Goal: Find specific page/section: Find specific page/section

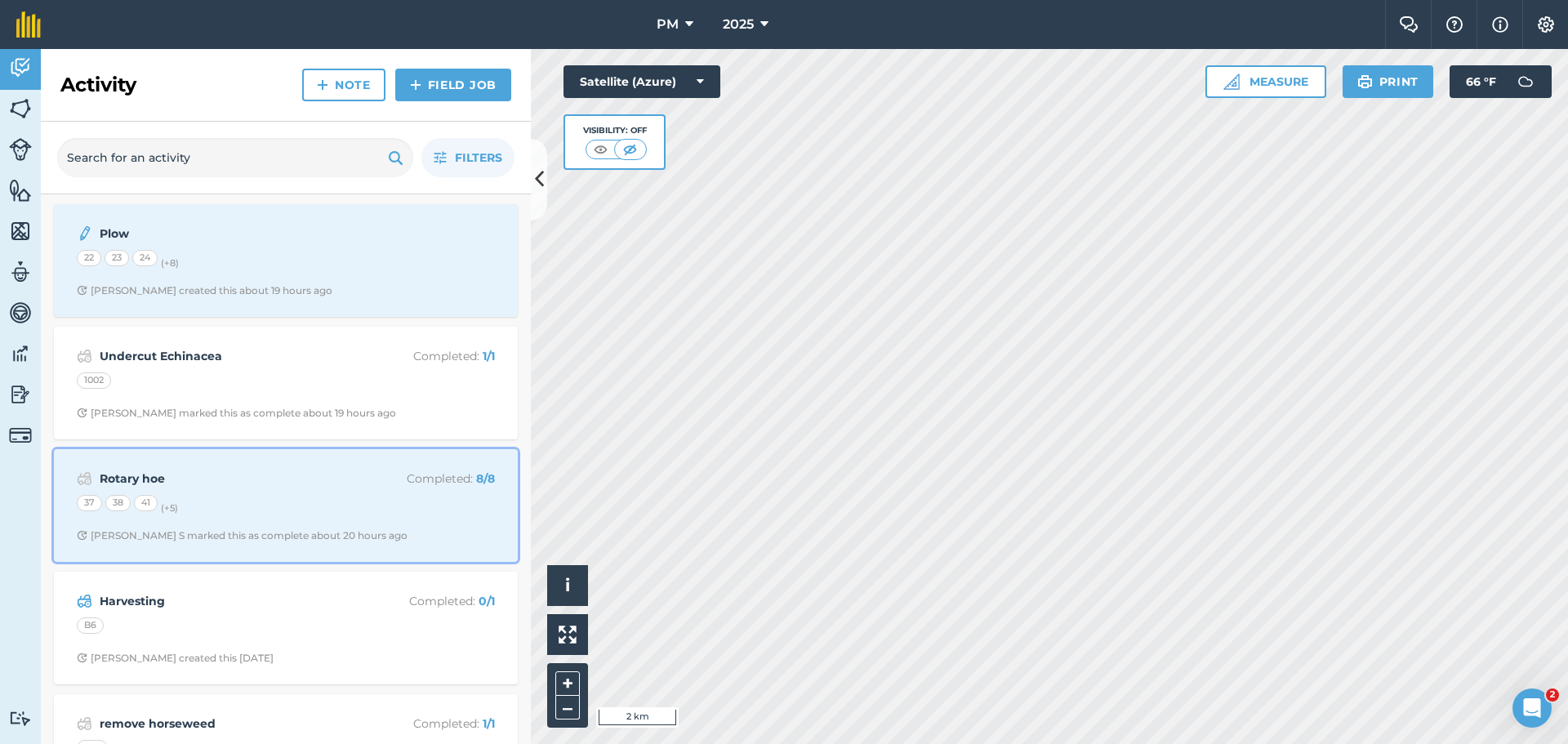
click at [319, 487] on strong "Rotary hoe" at bounding box center [229, 478] width 259 height 18
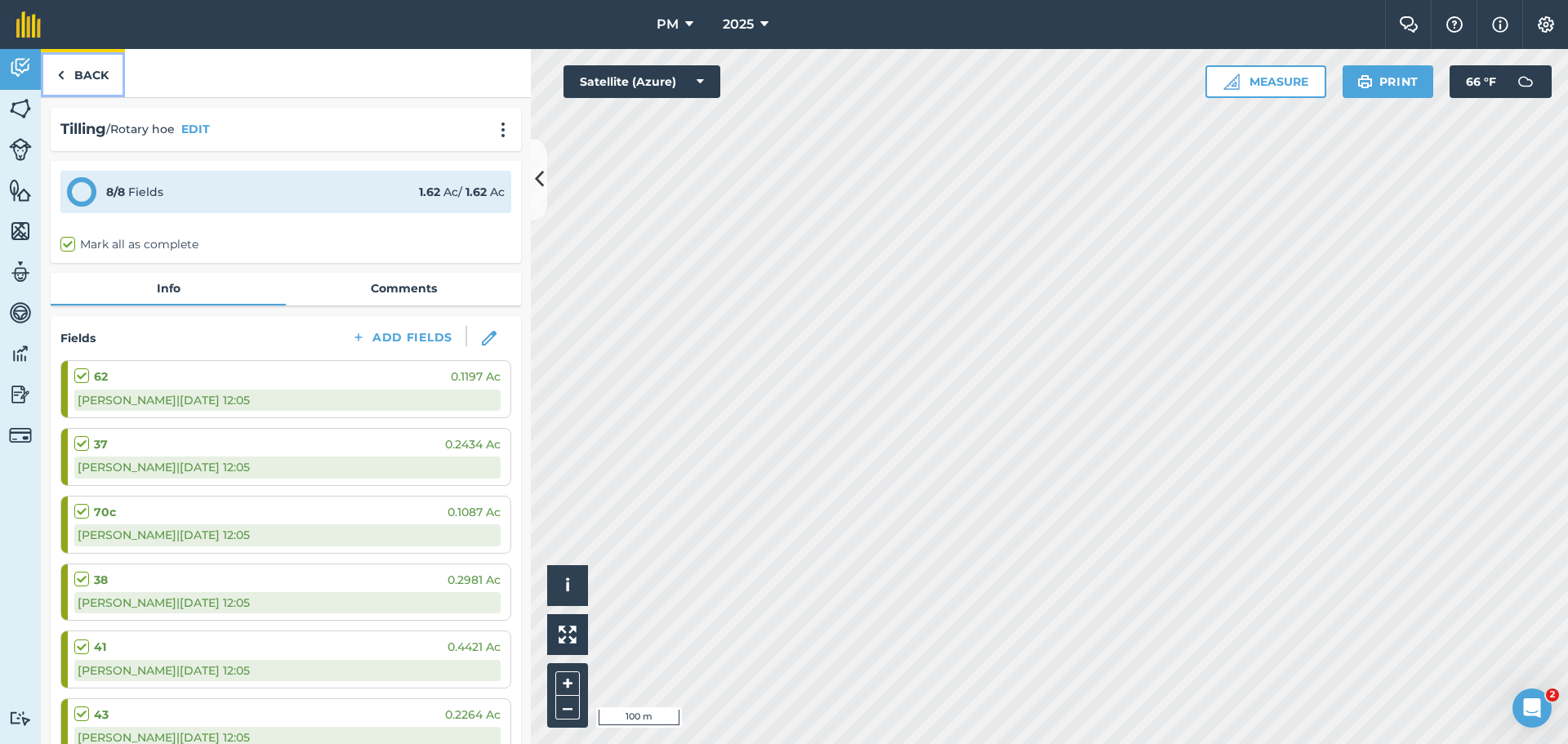
click at [93, 70] on link "Back" at bounding box center [83, 73] width 84 height 48
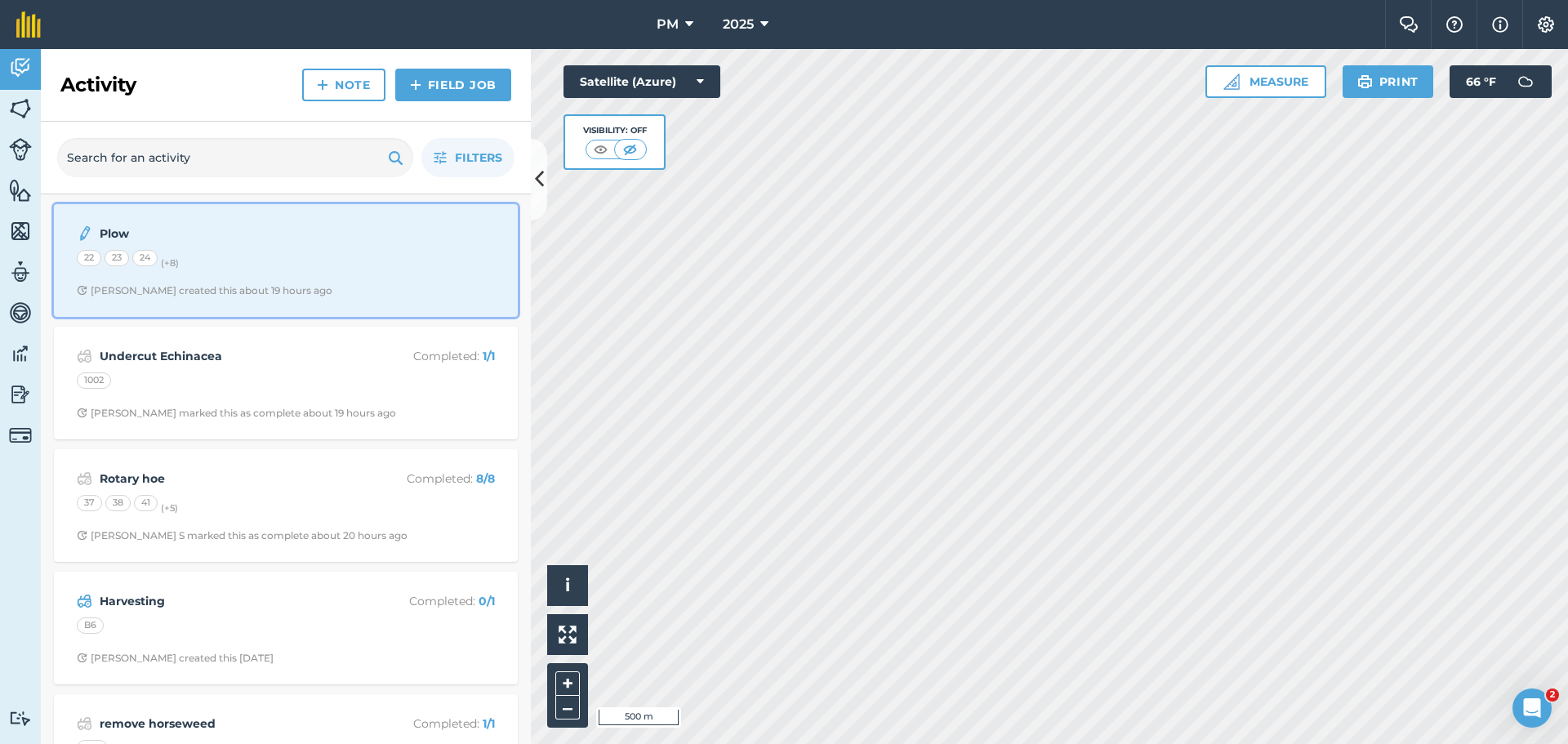
click at [293, 256] on div "22 23 24 (+ 8 )" at bounding box center [285, 260] width 418 height 21
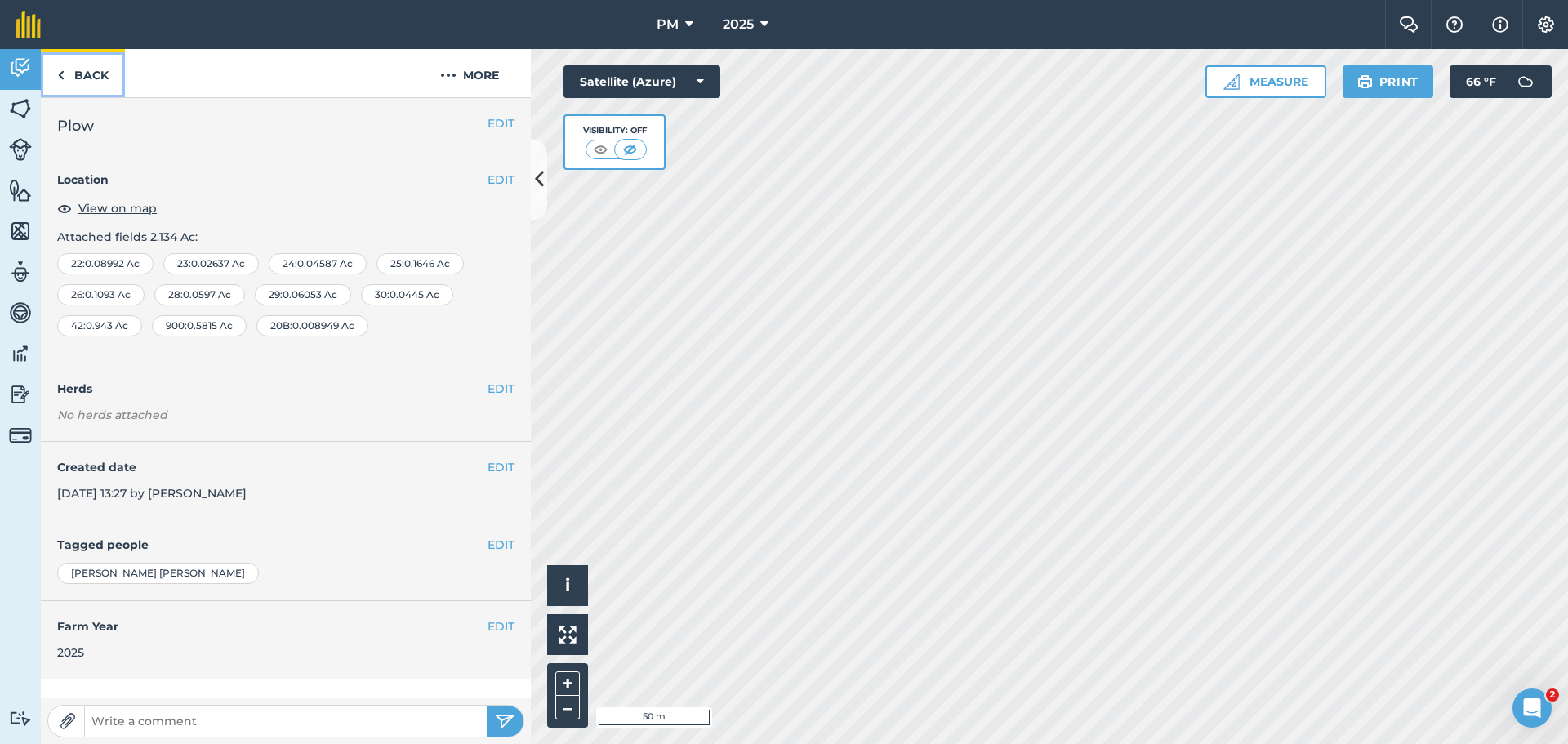
click at [92, 58] on link "Back" at bounding box center [83, 73] width 84 height 48
